Goal: Transaction & Acquisition: Purchase product/service

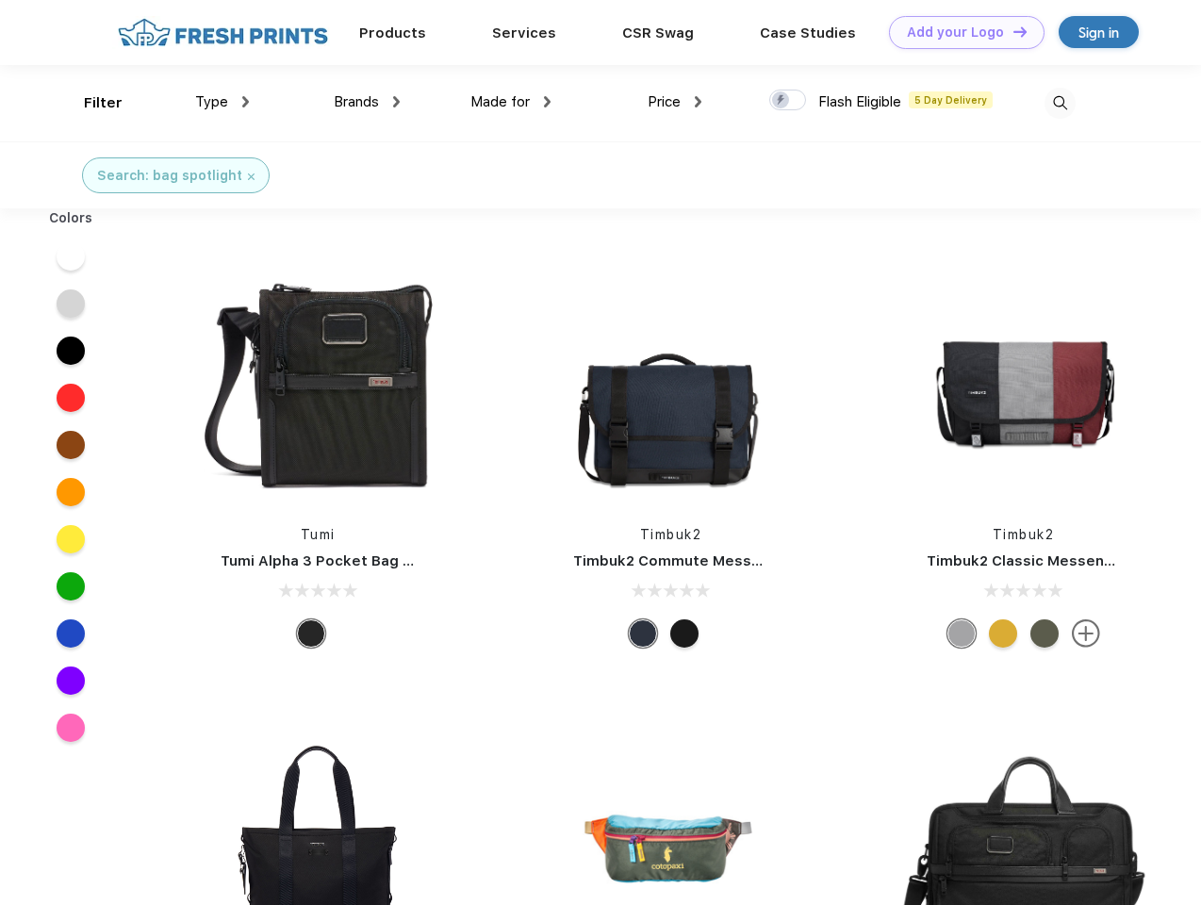
click at [959, 32] on link "Add your Logo Design Tool" at bounding box center [967, 32] width 156 height 33
click at [0, 0] on div "Design Tool" at bounding box center [0, 0] width 0 height 0
click at [1011, 31] on link "Add your Logo Design Tool" at bounding box center [967, 32] width 156 height 33
click at [90, 103] on div "Filter" at bounding box center [103, 103] width 39 height 22
click at [222, 102] on span "Type" at bounding box center [211, 101] width 33 height 17
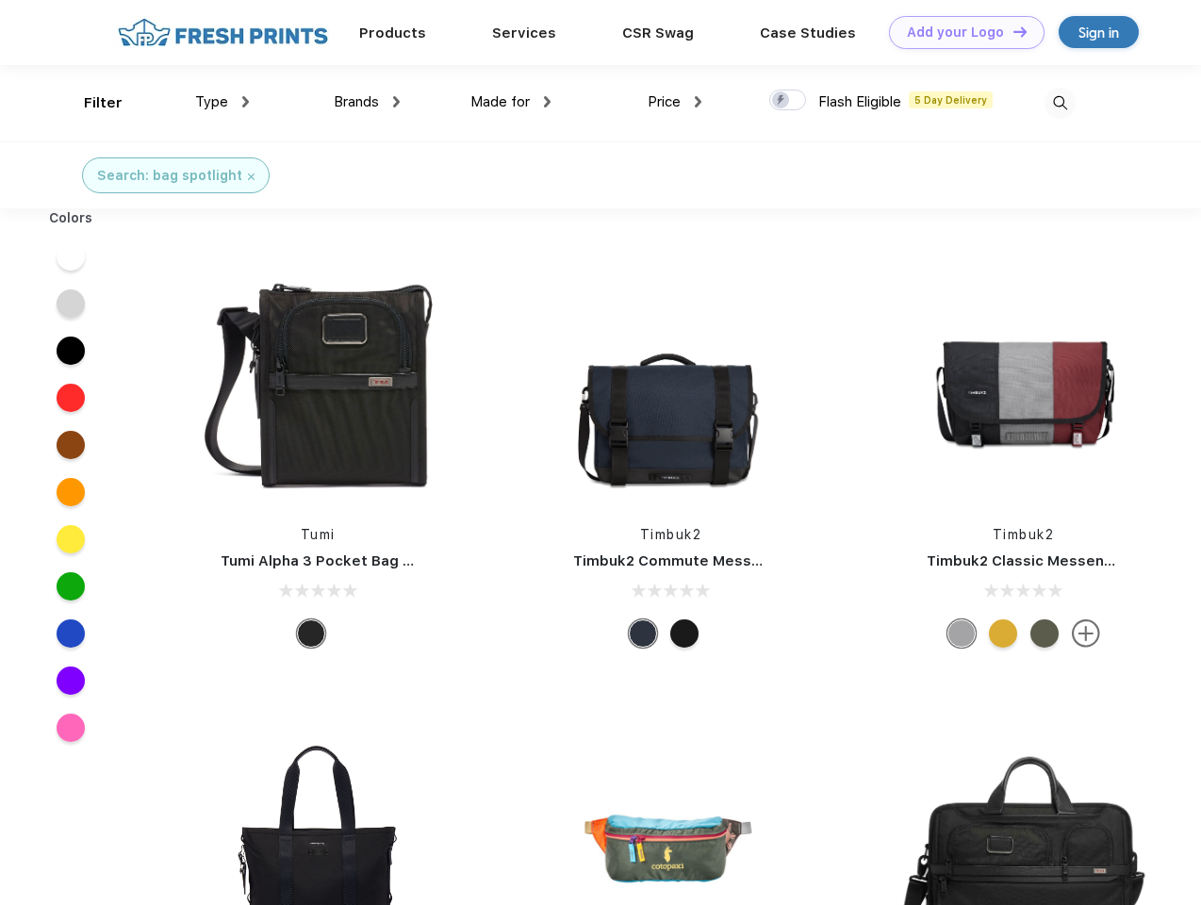
click at [367, 102] on span "Brands" at bounding box center [356, 101] width 45 height 17
click at [511, 102] on span "Made for" at bounding box center [499, 101] width 59 height 17
click at [675, 102] on span "Price" at bounding box center [664, 101] width 33 height 17
click at [788, 101] on div at bounding box center [787, 100] width 37 height 21
click at [781, 101] on input "checkbox" at bounding box center [775, 95] width 12 height 12
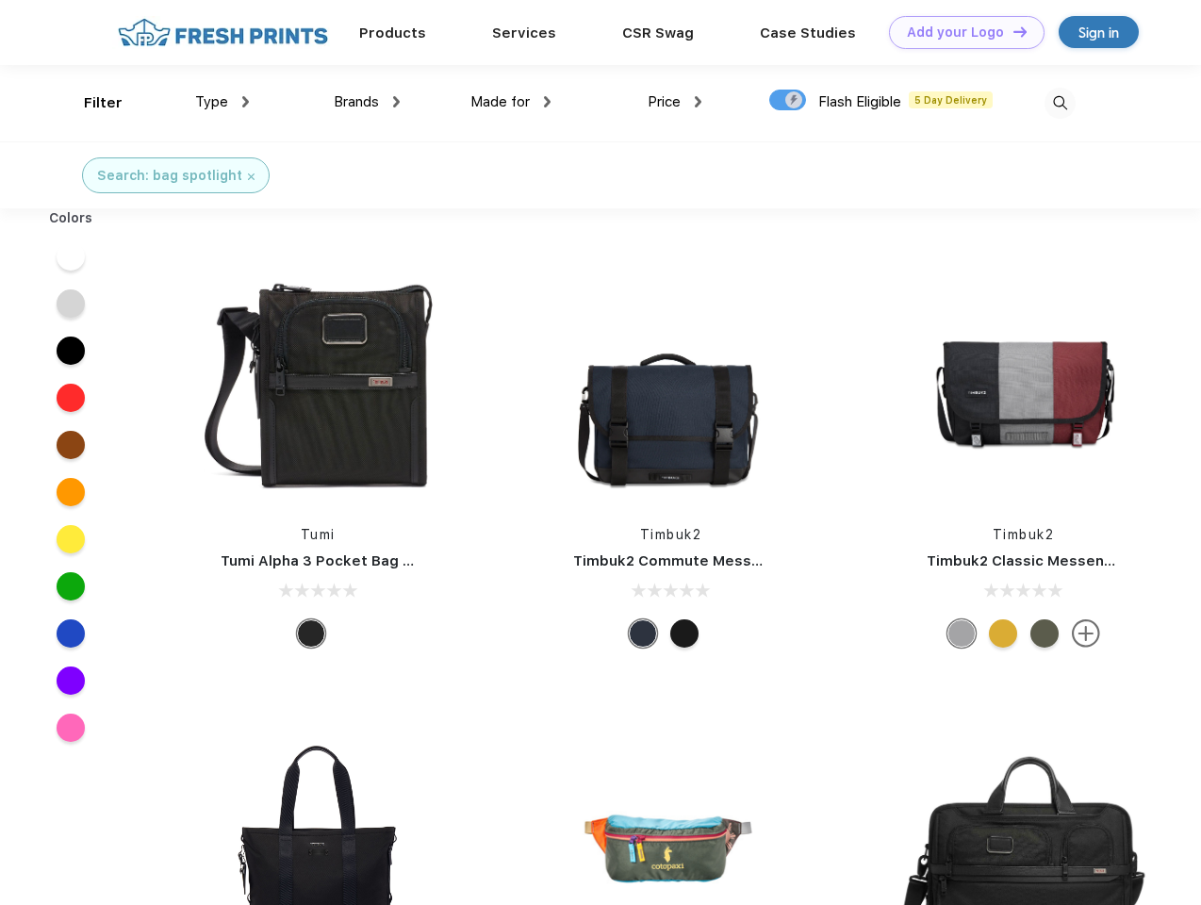
click at [1059, 103] on img at bounding box center [1059, 103] width 31 height 31
